Goal: Task Accomplishment & Management: Complete application form

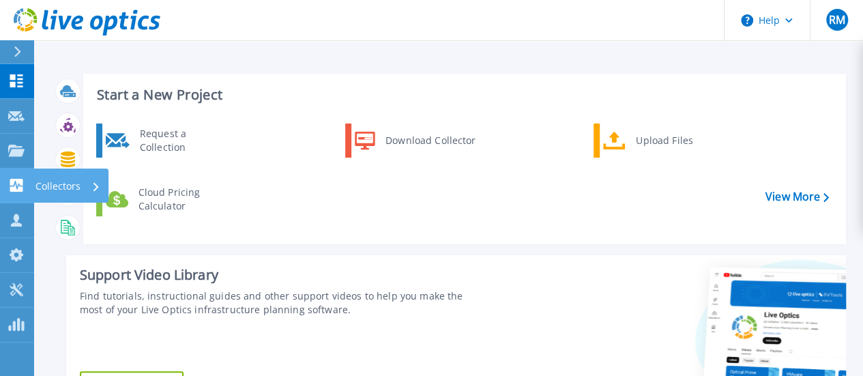
click at [56, 184] on p "Collectors" at bounding box center [57, 185] width 45 height 35
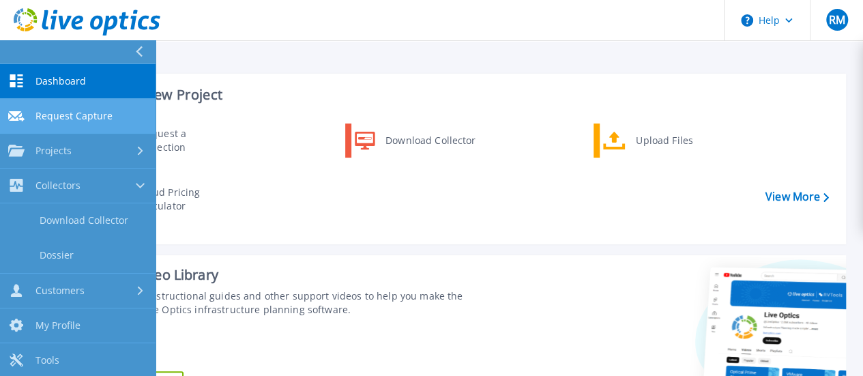
click at [78, 115] on span "Request Capture" at bounding box center [73, 116] width 77 height 12
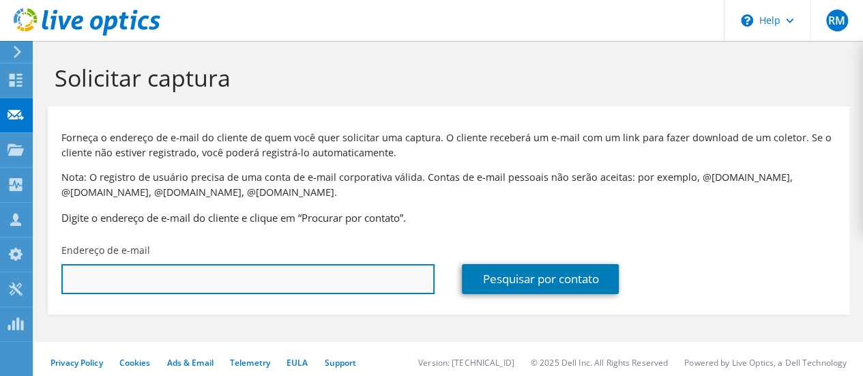
click at [267, 278] on input "text" at bounding box center [247, 279] width 373 height 30
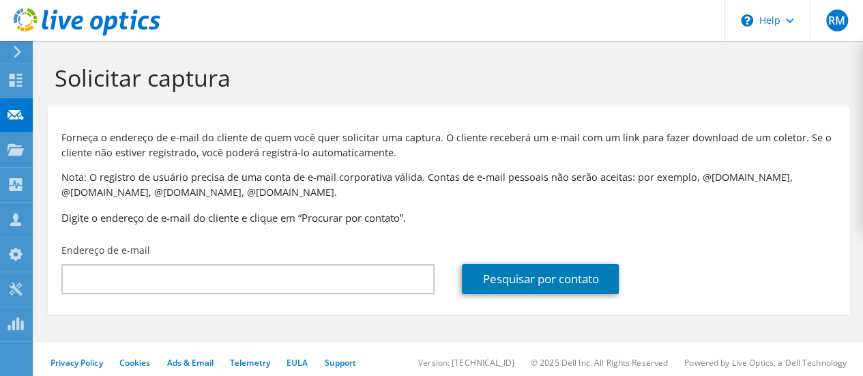
click at [711, 222] on h3 "Digite o endereço de e-mail do cliente e clique em “Procurar por contato”." at bounding box center [448, 217] width 774 height 15
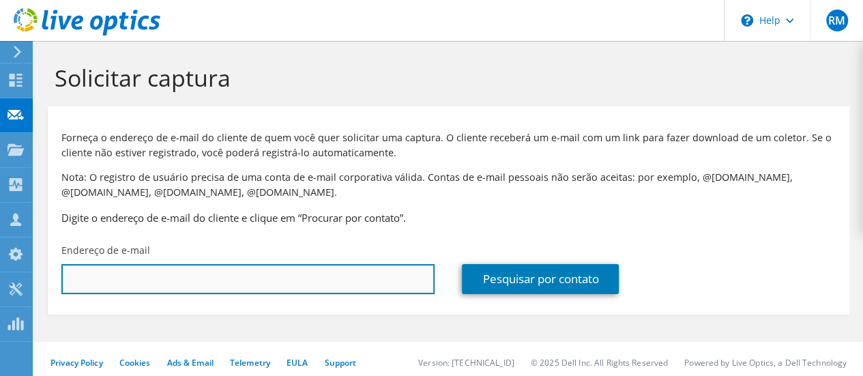
click at [178, 278] on input "text" at bounding box center [247, 279] width 373 height 30
drag, startPoint x: 202, startPoint y: 274, endPoint x: 0, endPoint y: 283, distance: 202.1
click at [0, 283] on div "RM Membro da equipe Renato Mavalli mavalli@mwmicroware.com.br MWMicroware My Pr…" at bounding box center [431, 191] width 863 height 383
drag, startPoint x: 102, startPoint y: 280, endPoint x: 59, endPoint y: 279, distance: 43.7
click at [59, 279] on div "Endereço de e-mail ju" at bounding box center [248, 269] width 400 height 64
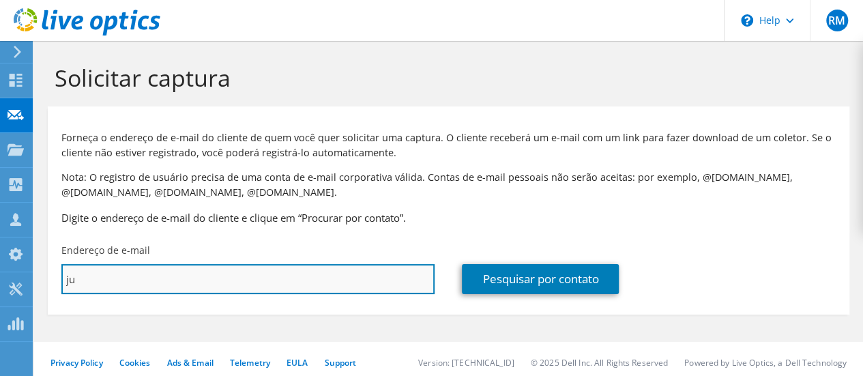
paste input "Juty Chen <juty@ipt.br>"
drag, startPoint x: 117, startPoint y: 278, endPoint x: 42, endPoint y: 278, distance: 74.4
click at [42, 278] on section "Solicitar captura Forneça o endereço de e-mail do cliente de quem você quer sol…" at bounding box center [448, 212] width 829 height 342
click at [146, 281] on input "juty@ipt.br>" at bounding box center [247, 279] width 373 height 30
type input "[EMAIL_ADDRESS][DOMAIN_NAME]"
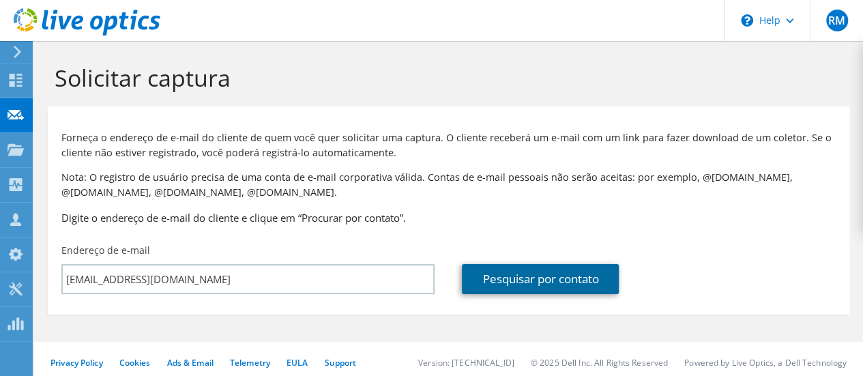
click at [534, 282] on link "Pesquisar por contato" at bounding box center [540, 279] width 157 height 30
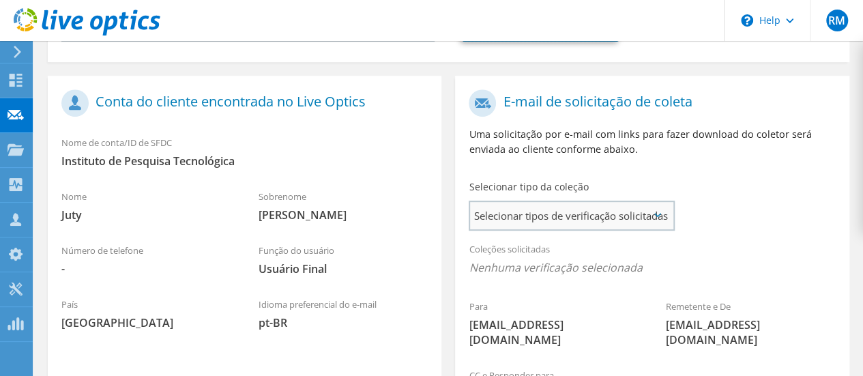
scroll to position [273, 0]
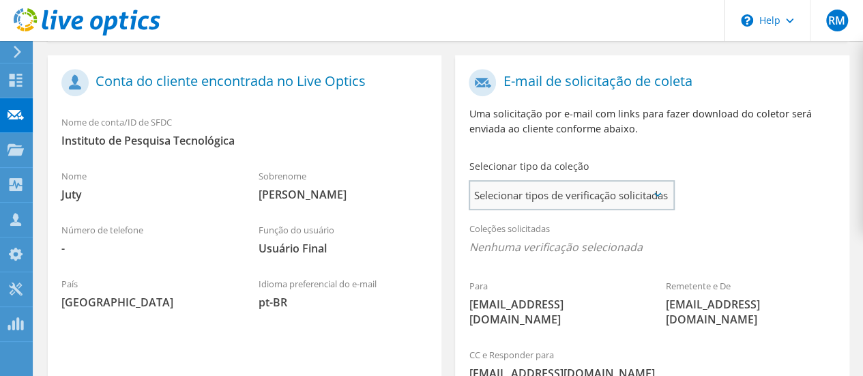
click at [570, 194] on span "Selecionar tipos de verificação solicitadas" at bounding box center [571, 194] width 203 height 27
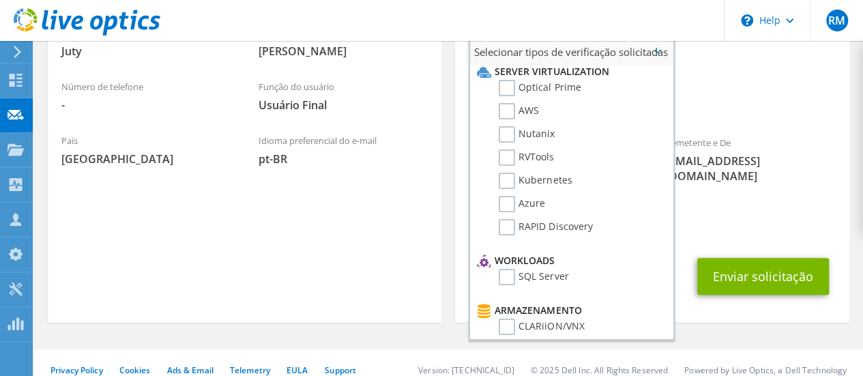
scroll to position [0, 0]
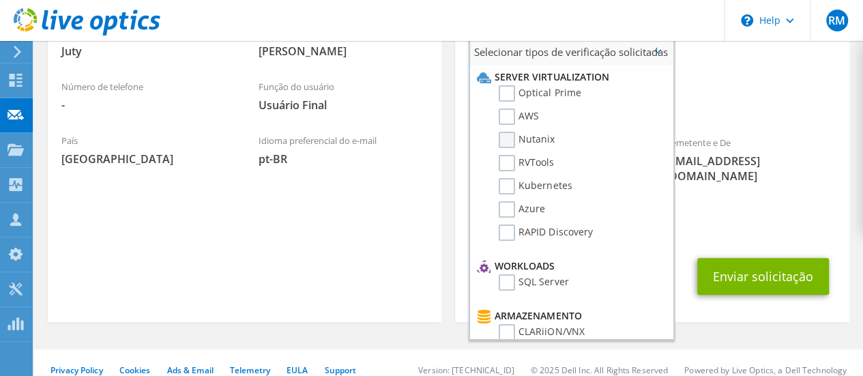
click at [510, 143] on label "Nutanix" at bounding box center [527, 140] width 56 height 16
click at [0, 0] on input "Nutanix" at bounding box center [0, 0] width 0 height 0
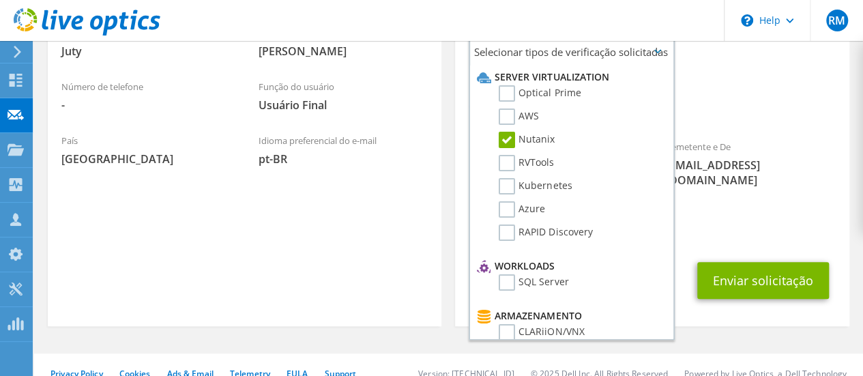
click at [747, 87] on div "Coleções solicitadas Nenhuma verificação selecionada Nutanix" at bounding box center [652, 98] width 394 height 55
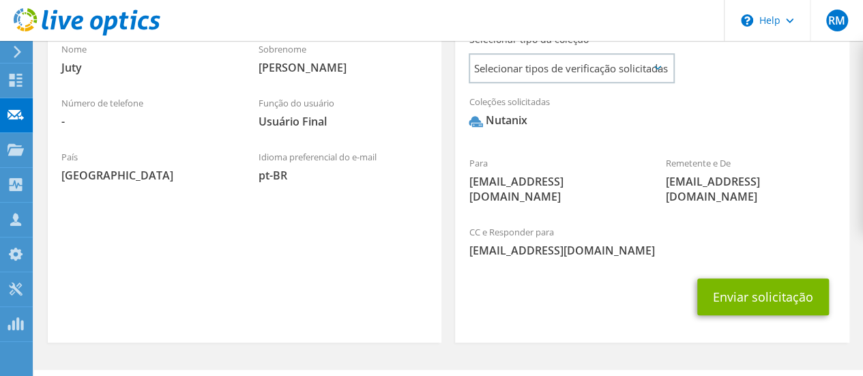
scroll to position [416, 0]
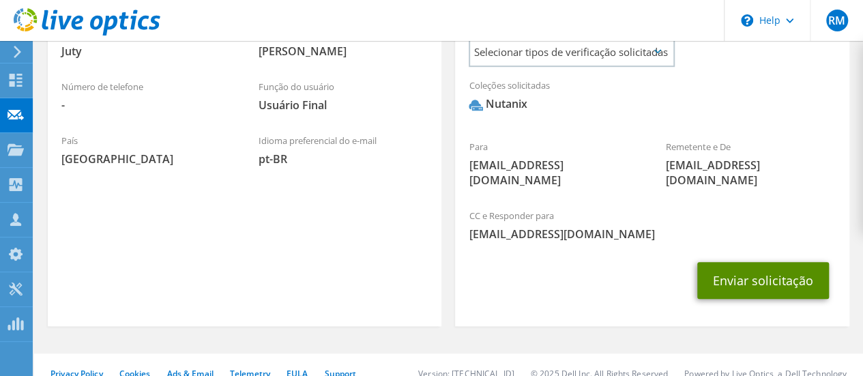
click at [746, 262] on button "Enviar solicitação" at bounding box center [763, 280] width 132 height 37
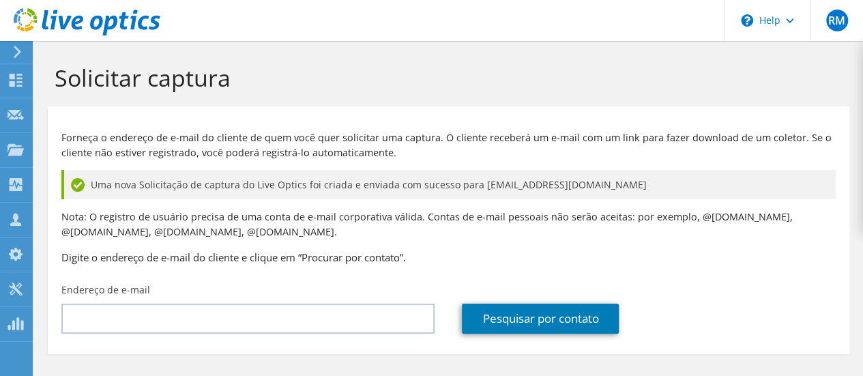
scroll to position [46, 0]
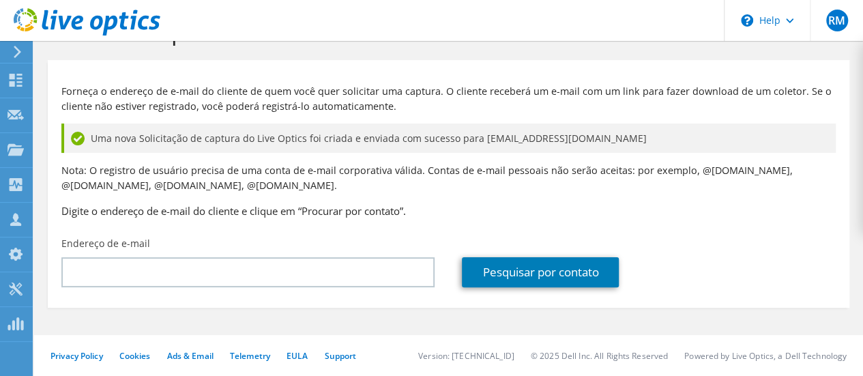
click at [756, 224] on div "Forneça o endereço de e-mail do cliente de quem você quer solicitar uma captura…" at bounding box center [448, 148] width 801 height 163
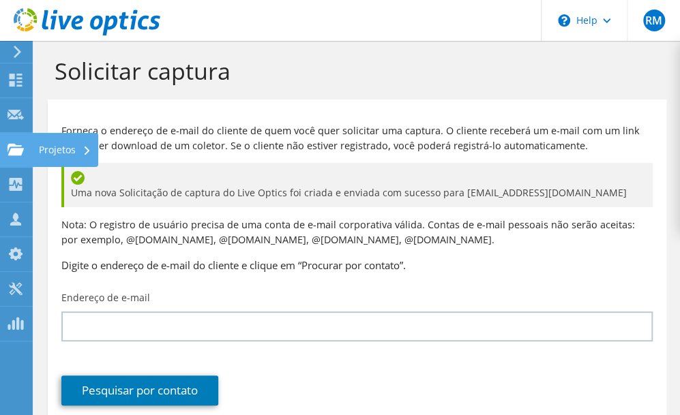
click at [10, 145] on use at bounding box center [16, 149] width 16 height 12
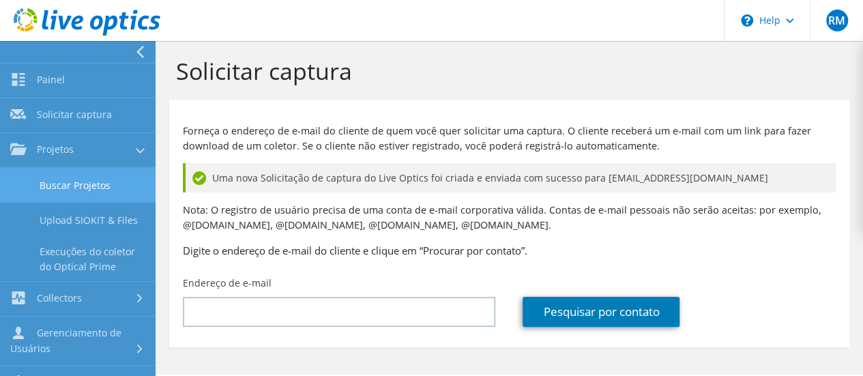
click at [61, 179] on link "Buscar Projetos" at bounding box center [78, 185] width 156 height 35
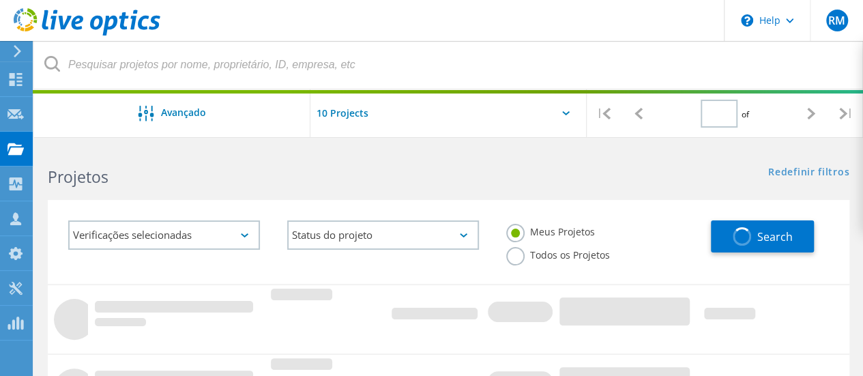
type input "1"
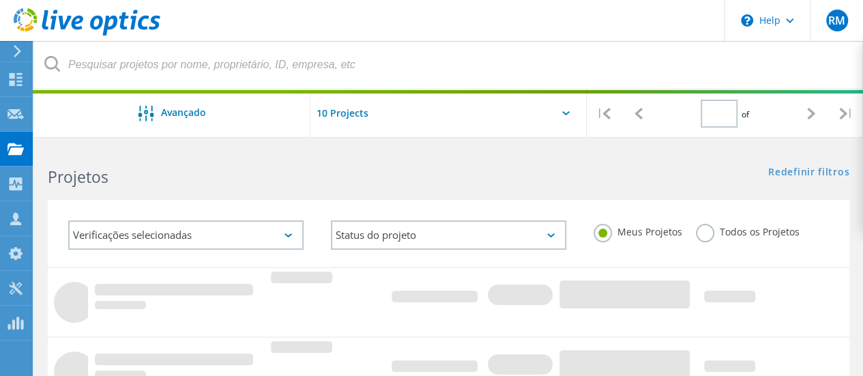
type input "1"
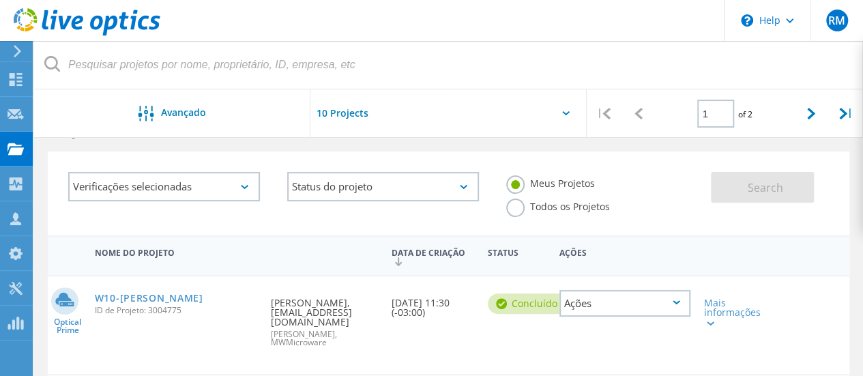
scroll to position [68, 0]
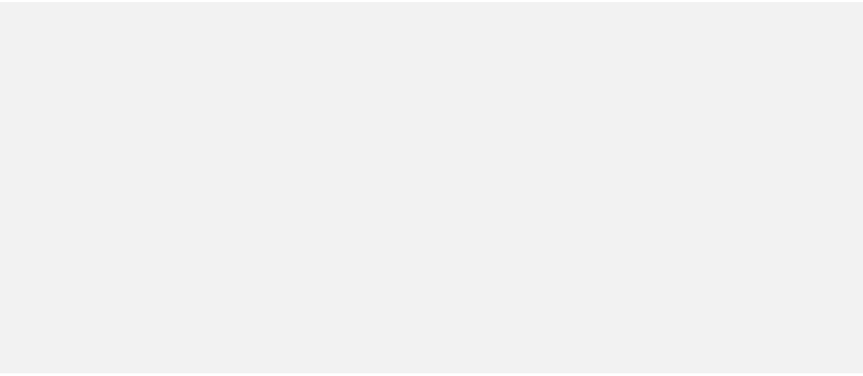
scroll to position [68, 0]
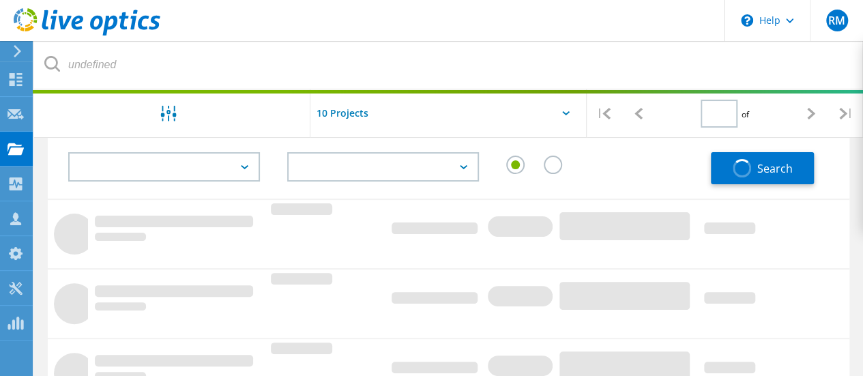
type input "1"
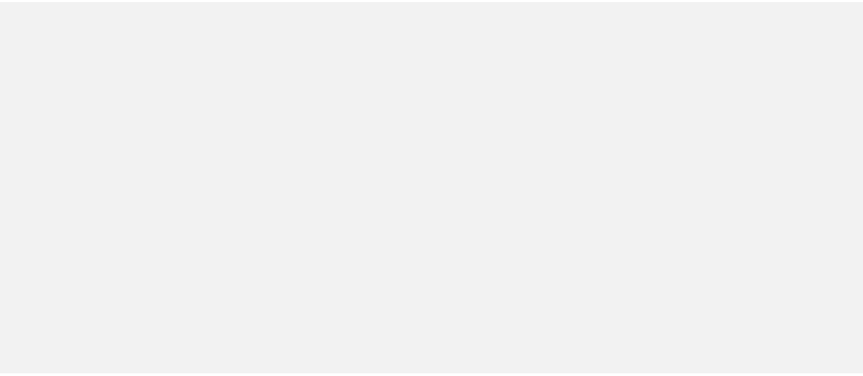
scroll to position [68, 0]
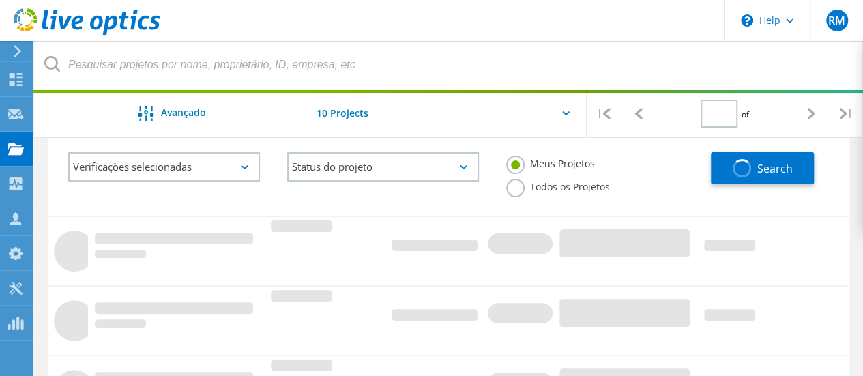
type input "1"
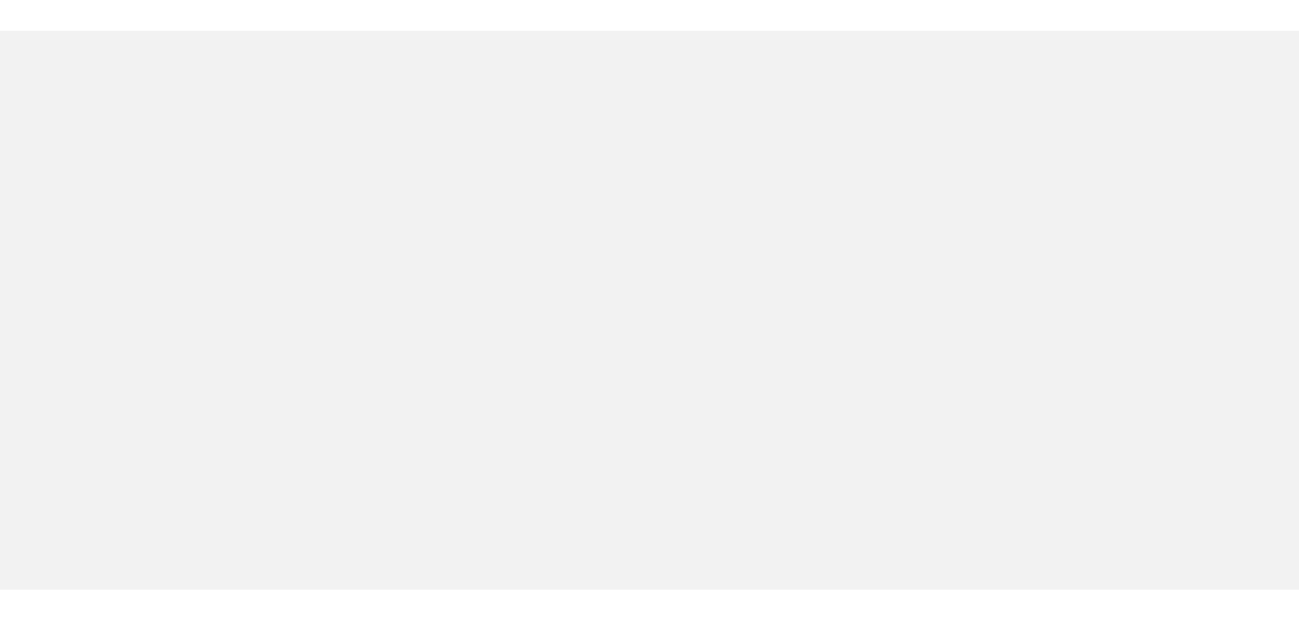
scroll to position [68, 0]
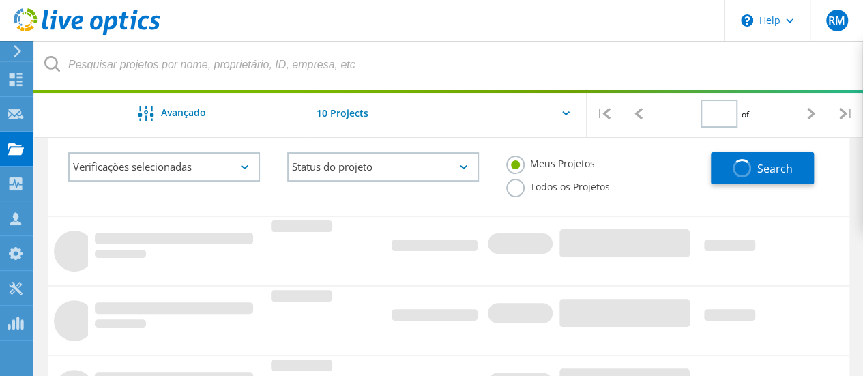
type input "1"
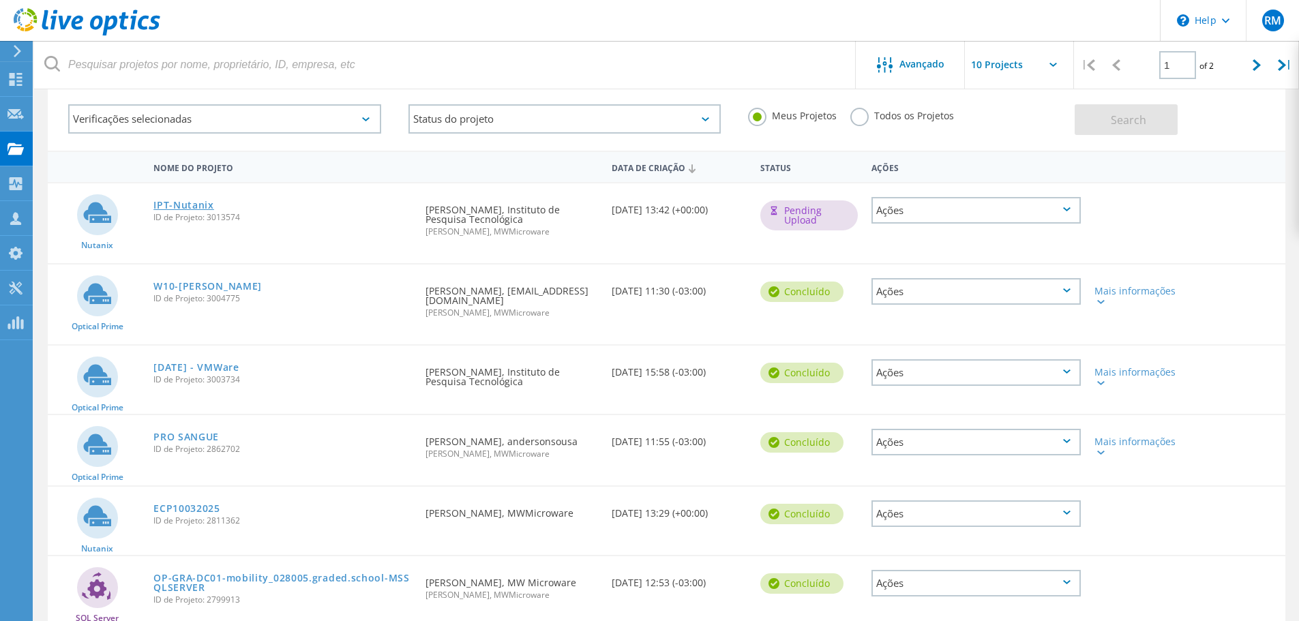
click at [190, 203] on link "IPT-Nutanix" at bounding box center [183, 206] width 61 height 10
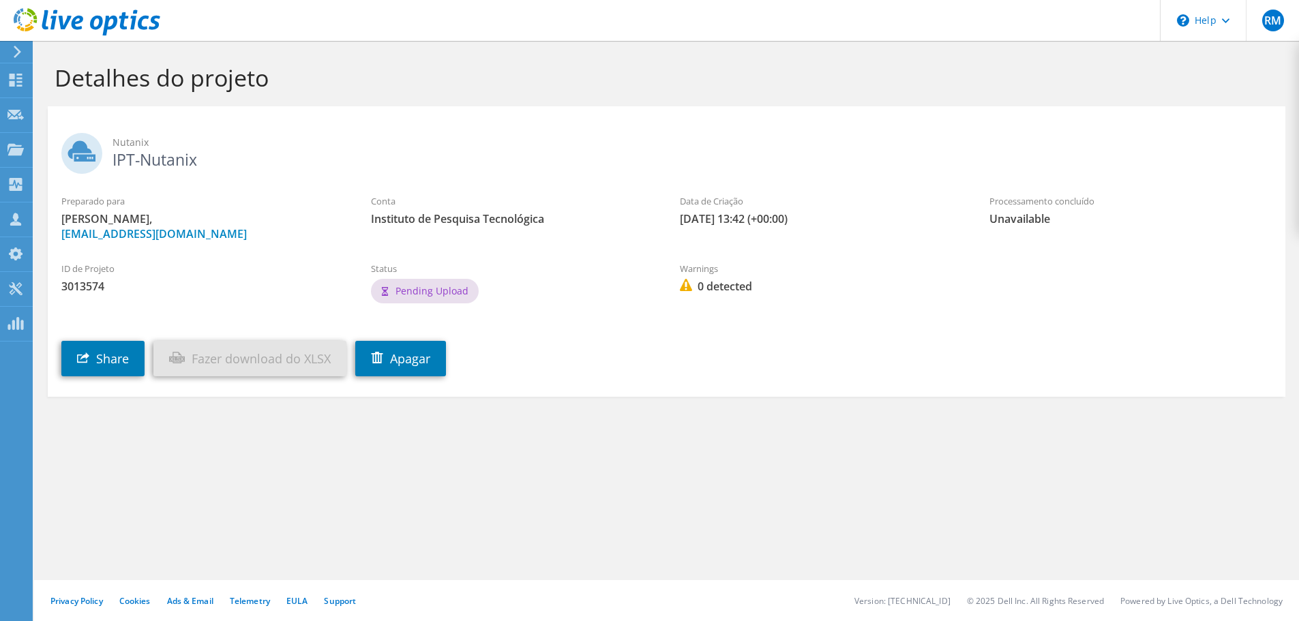
click at [187, 205] on label "Preparado para" at bounding box center [202, 201] width 282 height 14
click at [633, 321] on div "Share Fazer download do XLSX Apagar" at bounding box center [680, 349] width 1265 height 70
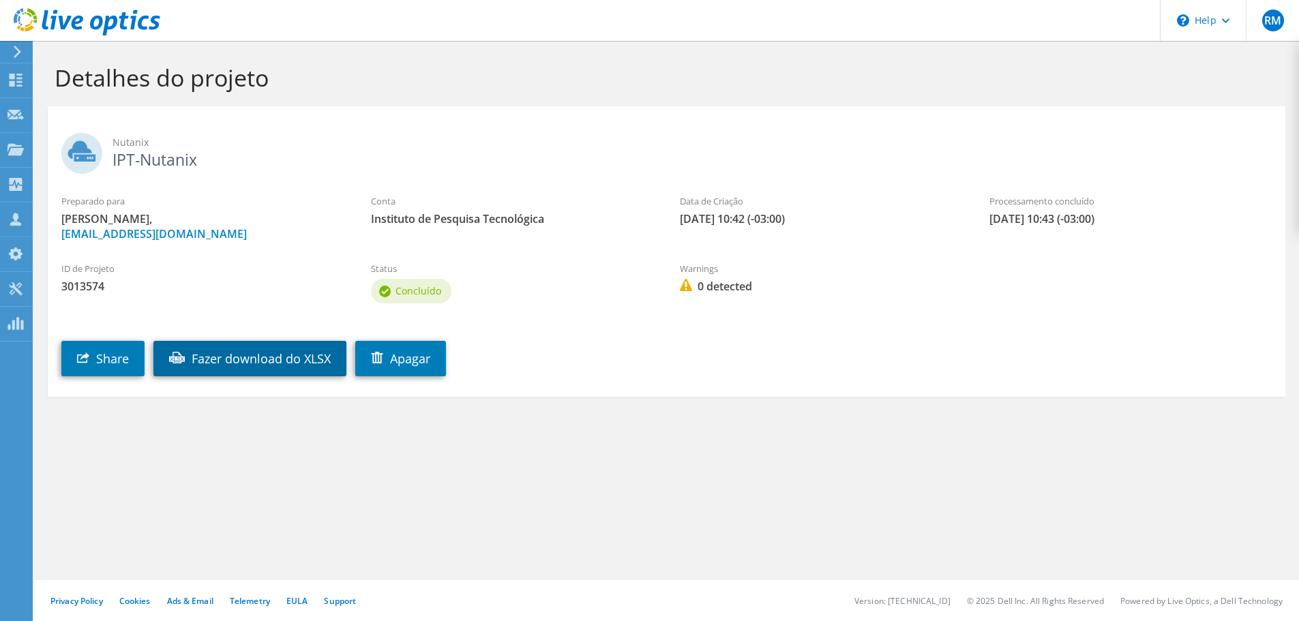
click at [263, 358] on link "Fazer download do XLSX" at bounding box center [249, 358] width 193 height 35
